Goal: Task Accomplishment & Management: Use online tool/utility

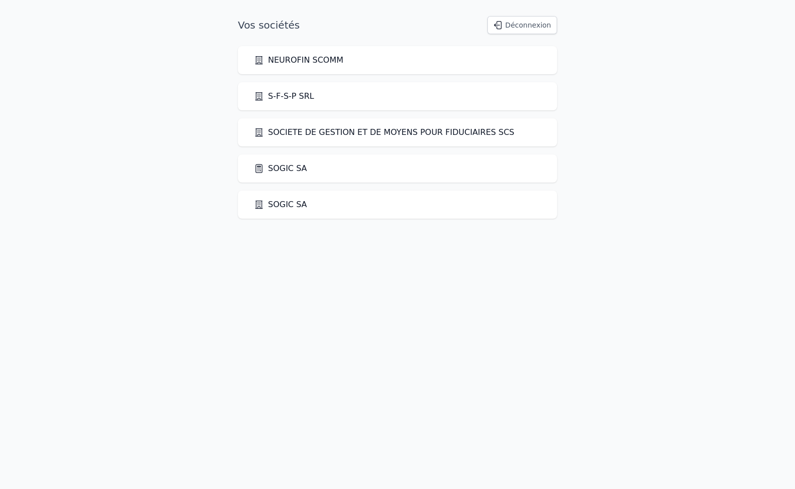
click at [272, 167] on link "SOGIC SA" at bounding box center [280, 169] width 53 height 12
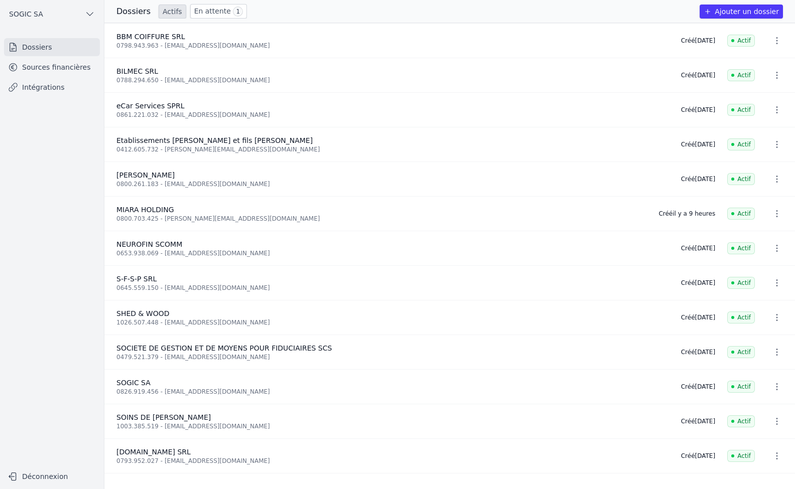
click at [201, 15] on link "En attente 1" at bounding box center [218, 11] width 57 height 15
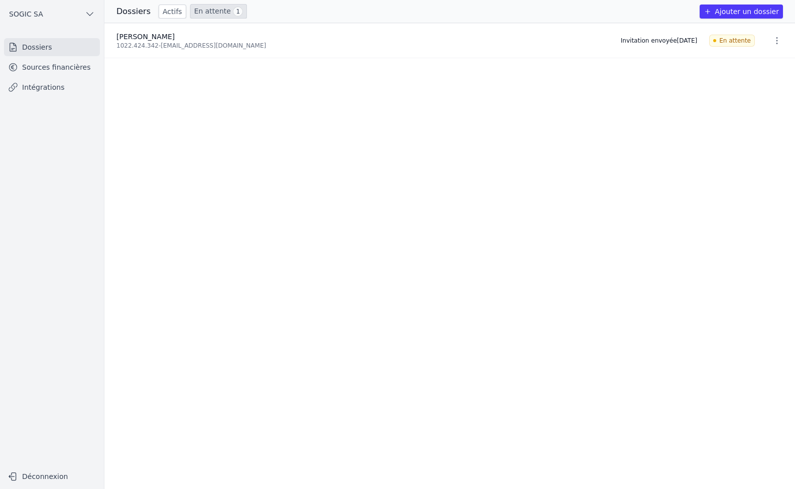
click at [163, 11] on link "Actifs" at bounding box center [173, 12] width 28 height 14
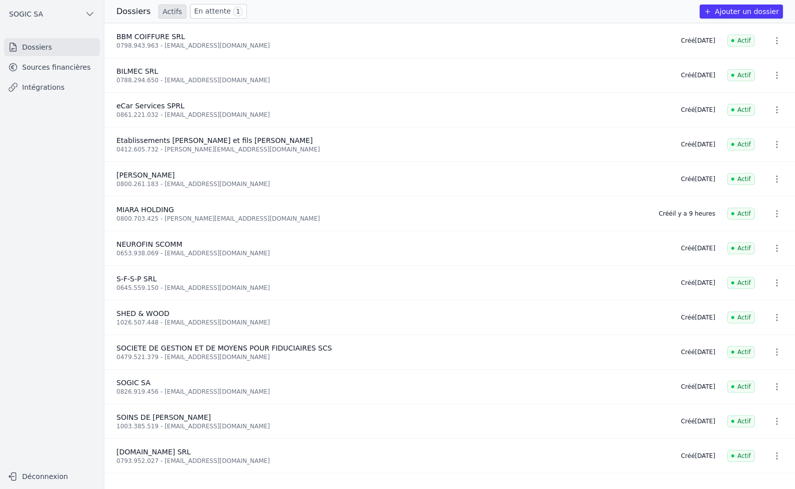
click at [40, 68] on link "Sources financières" at bounding box center [52, 67] width 96 height 18
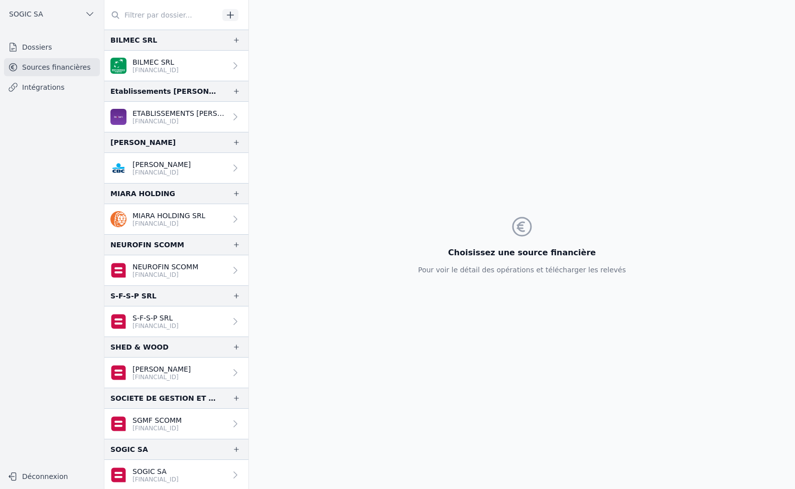
click at [173, 216] on p "MIARA HOLDING SRL" at bounding box center [169, 216] width 73 height 10
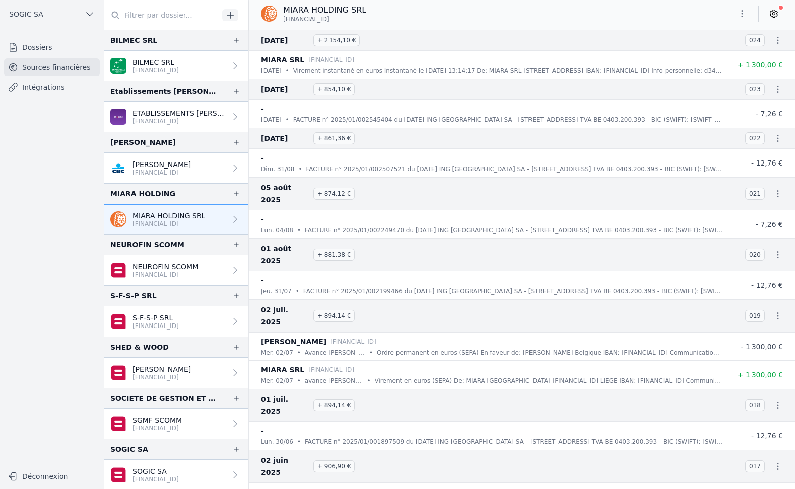
click at [36, 89] on link "Intégrations" at bounding box center [52, 87] width 96 height 18
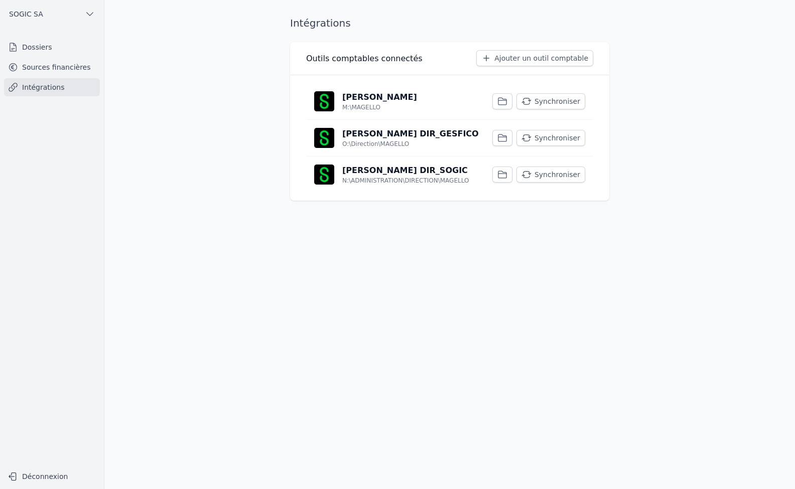
click at [374, 94] on p "[PERSON_NAME]" at bounding box center [379, 97] width 75 height 12
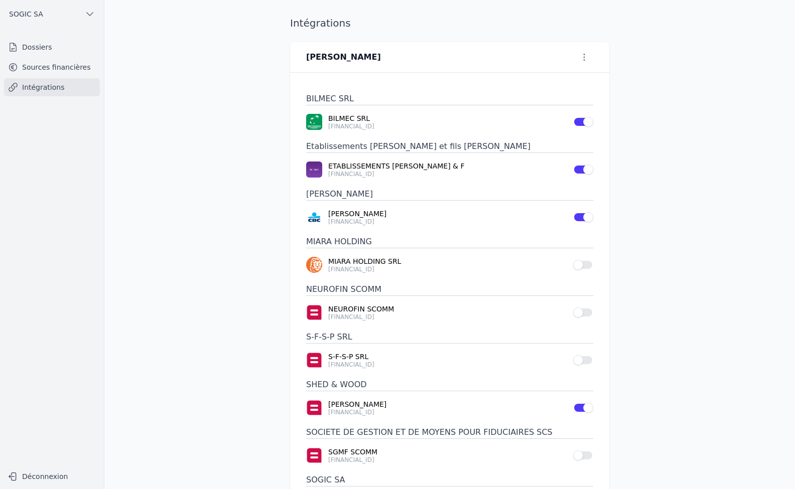
click at [583, 265] on button "Use setting" at bounding box center [583, 265] width 20 height 10
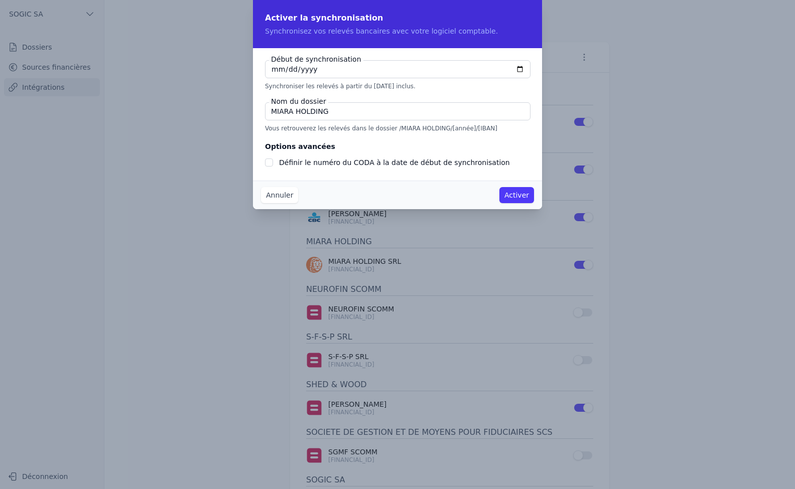
click at [274, 69] on input "[DATE]" at bounding box center [398, 69] width 266 height 18
checkbox input "false"
type input "[DATE]"
click at [517, 196] on button "Activer" at bounding box center [516, 195] width 35 height 16
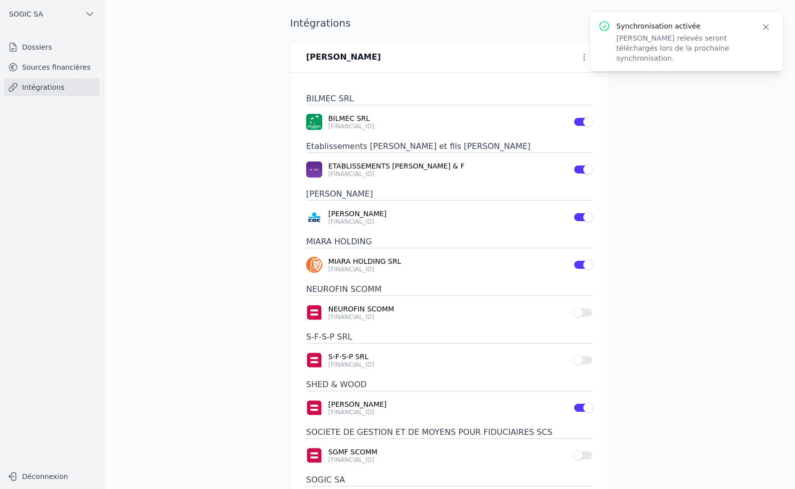
click at [52, 69] on link "Sources financières" at bounding box center [52, 67] width 96 height 18
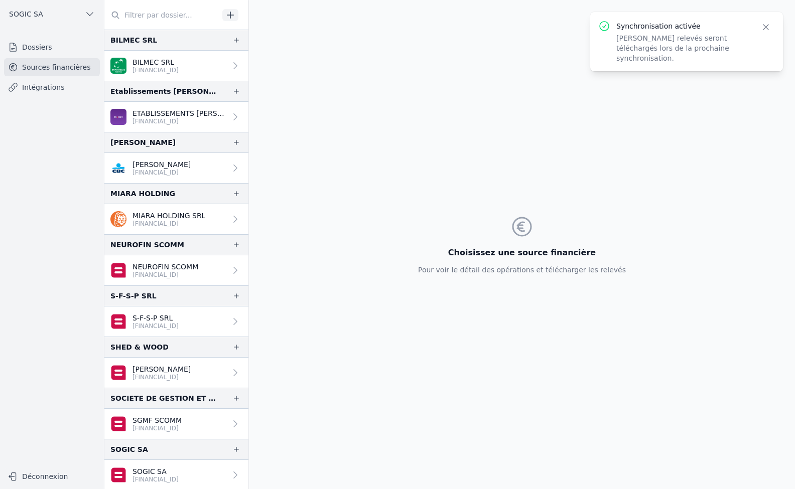
click at [33, 88] on link "Intégrations" at bounding box center [52, 87] width 96 height 18
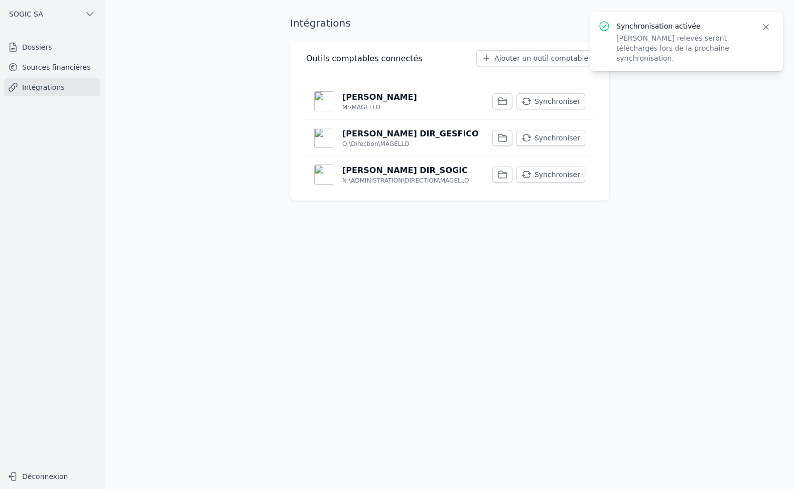
click at [546, 97] on button "Synchroniser" at bounding box center [550, 101] width 69 height 16
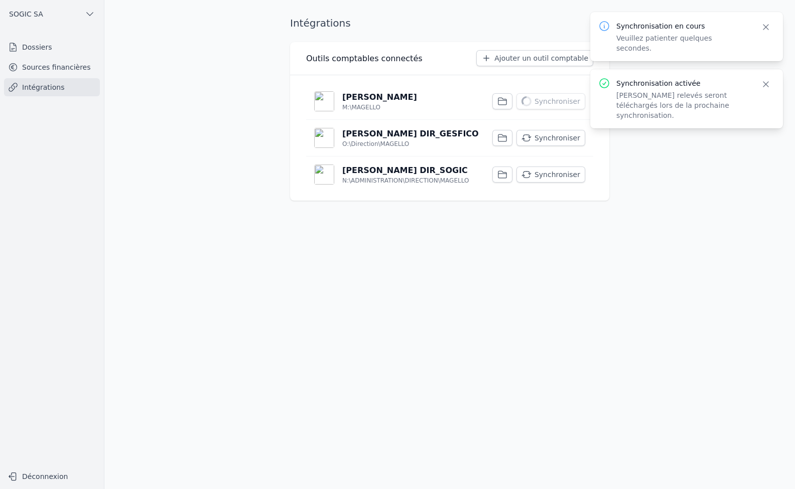
click at [542, 136] on button "Synchroniser" at bounding box center [550, 138] width 69 height 16
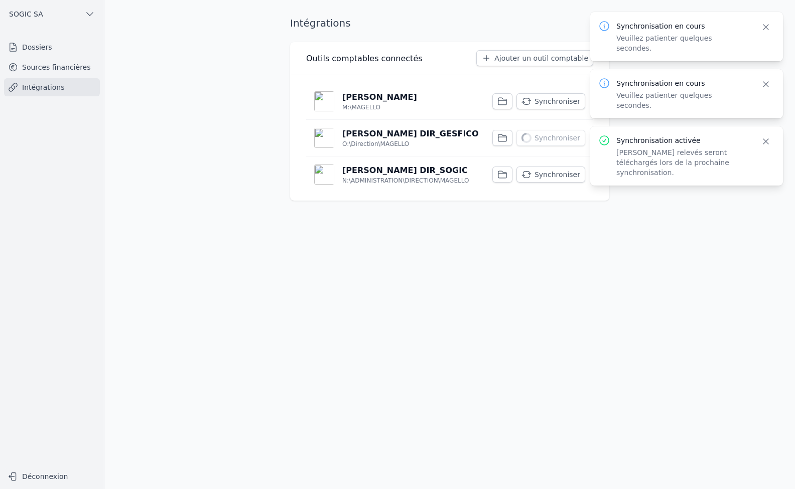
click at [550, 173] on button "Synchroniser" at bounding box center [550, 175] width 69 height 16
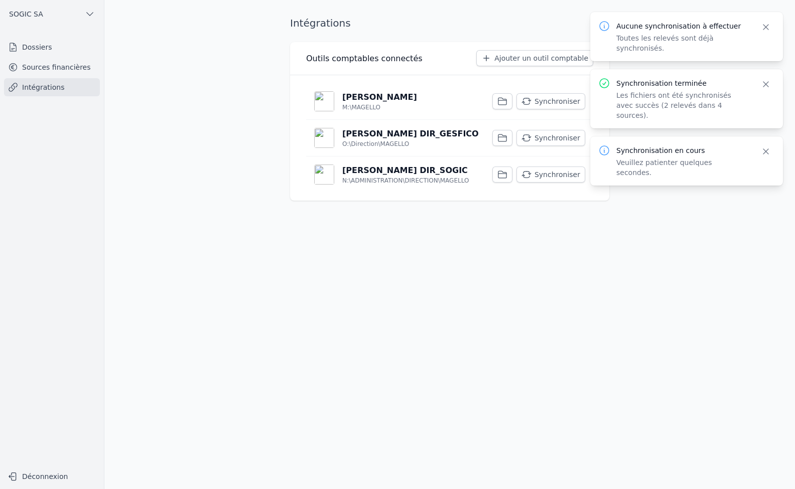
click at [539, 99] on button "Synchroniser" at bounding box center [550, 101] width 69 height 16
click at [34, 68] on link "Sources financières" at bounding box center [52, 67] width 96 height 18
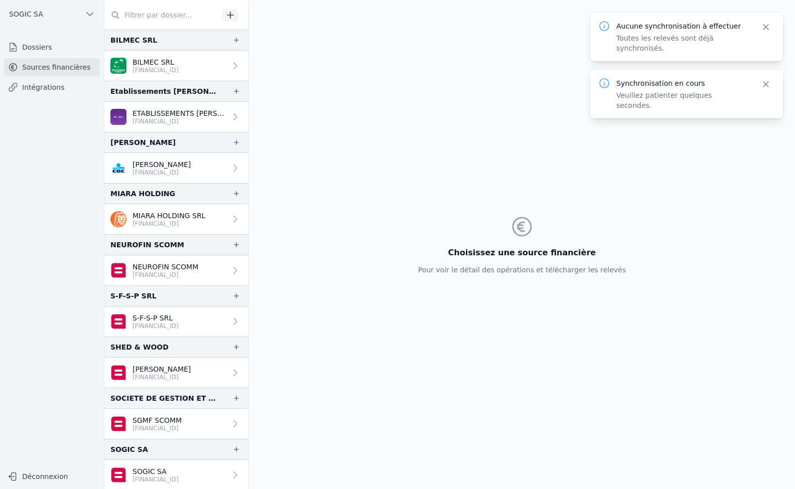
click at [151, 222] on p "[FINANCIAL_ID]" at bounding box center [169, 224] width 73 height 8
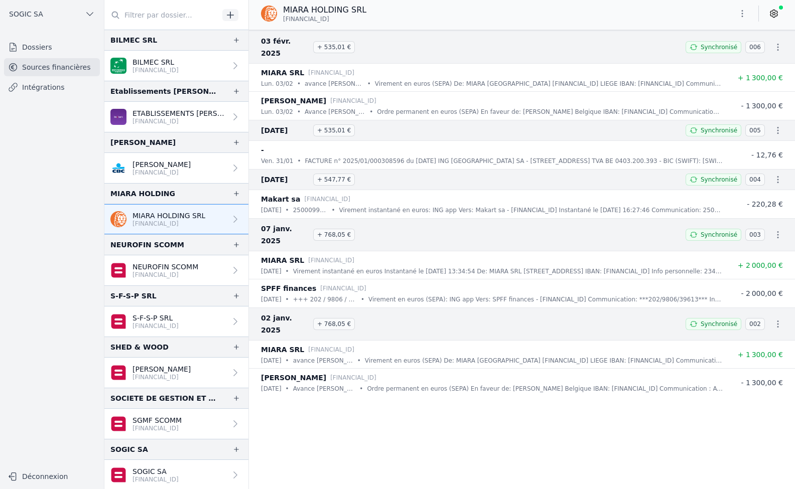
scroll to position [812, 0]
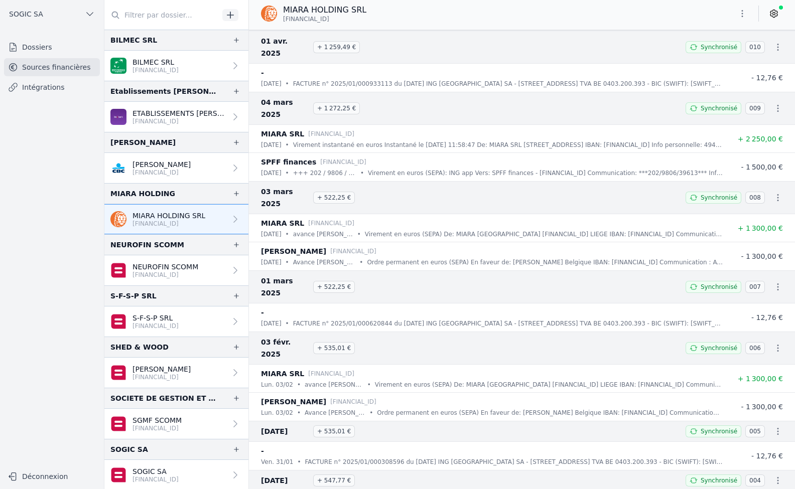
click at [37, 87] on link "Intégrations" at bounding box center [52, 87] width 96 height 18
